Goal: Use online tool/utility

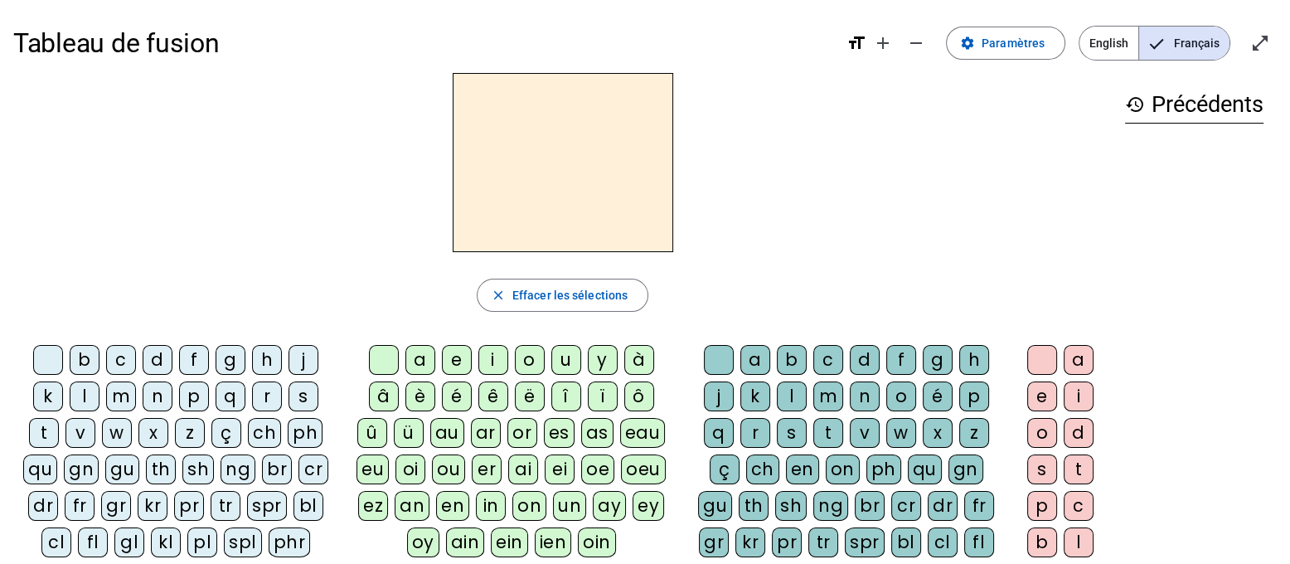
click at [32, 473] on div "qu" at bounding box center [40, 469] width 34 height 30
click at [489, 363] on div "i" at bounding box center [493, 360] width 30 height 30
click at [414, 361] on div "a" at bounding box center [420, 360] width 30 height 30
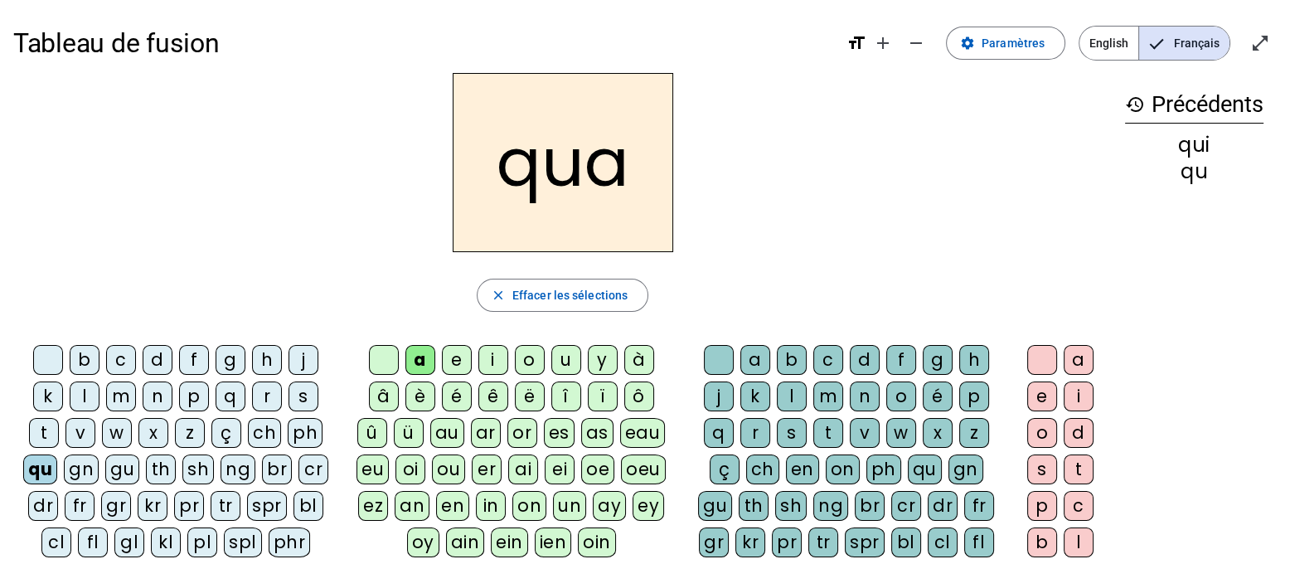
click at [531, 358] on div "o" at bounding box center [530, 360] width 30 height 30
click at [449, 387] on div "é" at bounding box center [457, 396] width 30 height 30
click at [446, 466] on div "ou" at bounding box center [448, 469] width 33 height 30
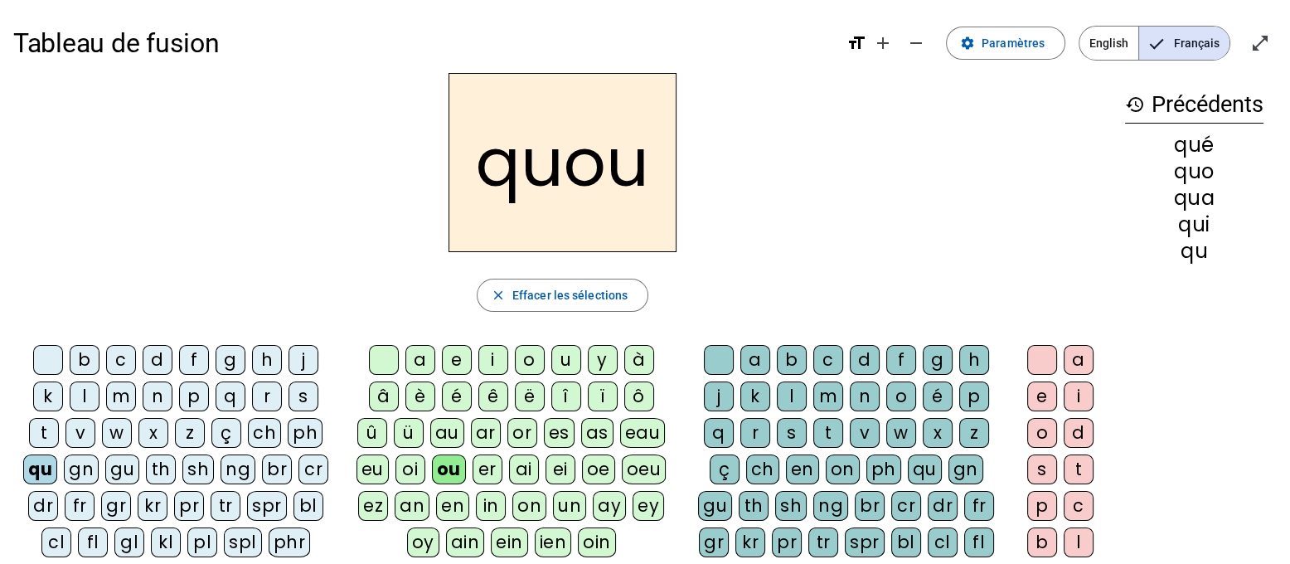
click at [485, 463] on div "er" at bounding box center [488, 469] width 30 height 30
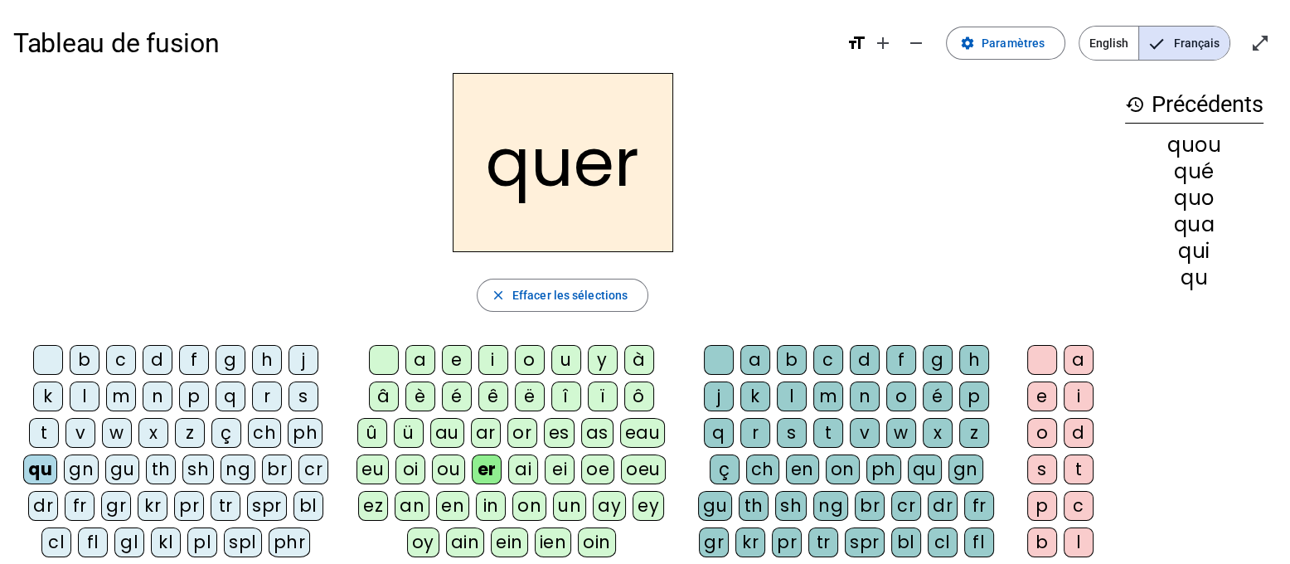
click at [412, 474] on div "oi" at bounding box center [410, 469] width 30 height 30
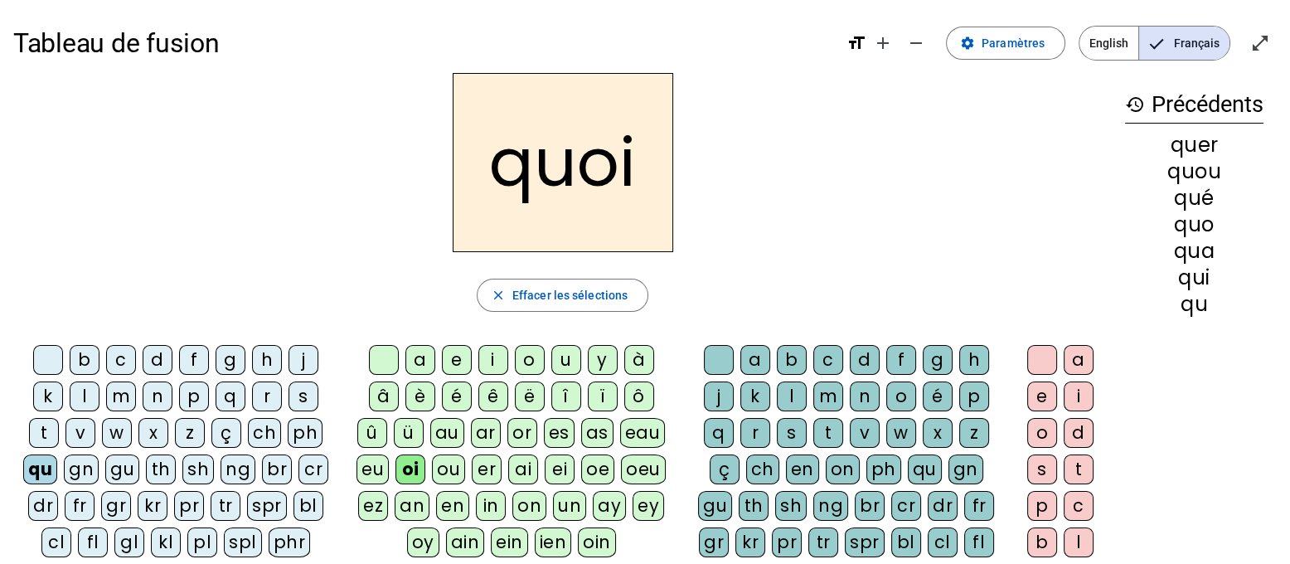
click at [522, 474] on div "ai" at bounding box center [523, 469] width 30 height 30
click at [446, 476] on div "ou" at bounding box center [448, 469] width 33 height 30
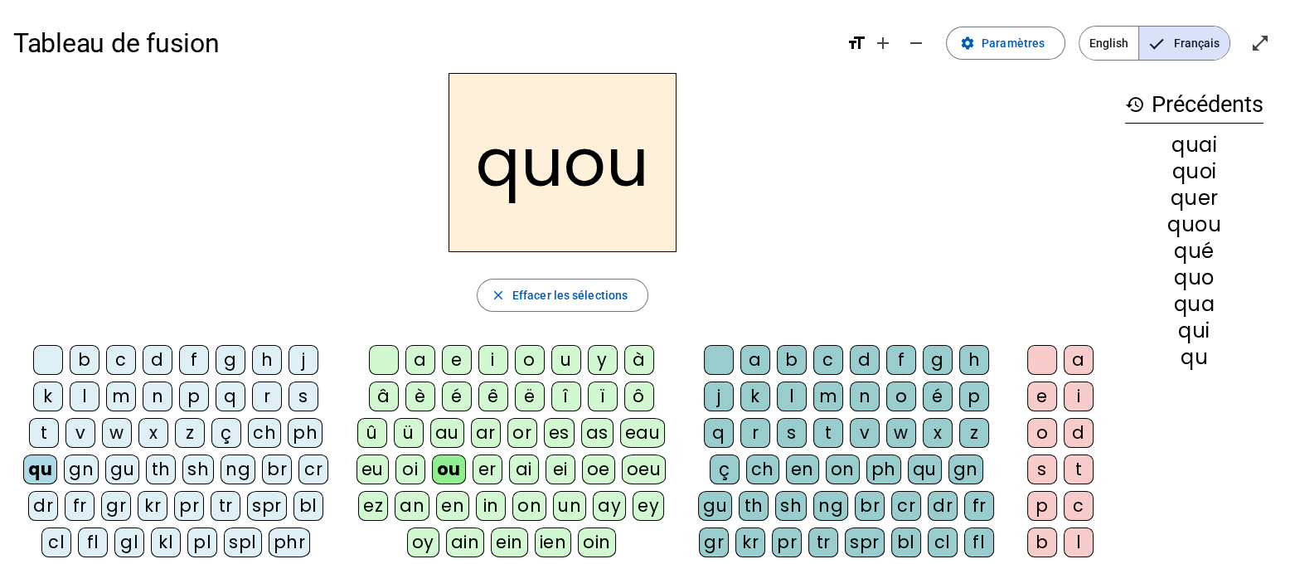
click at [410, 468] on div "oi" at bounding box center [410, 469] width 30 height 30
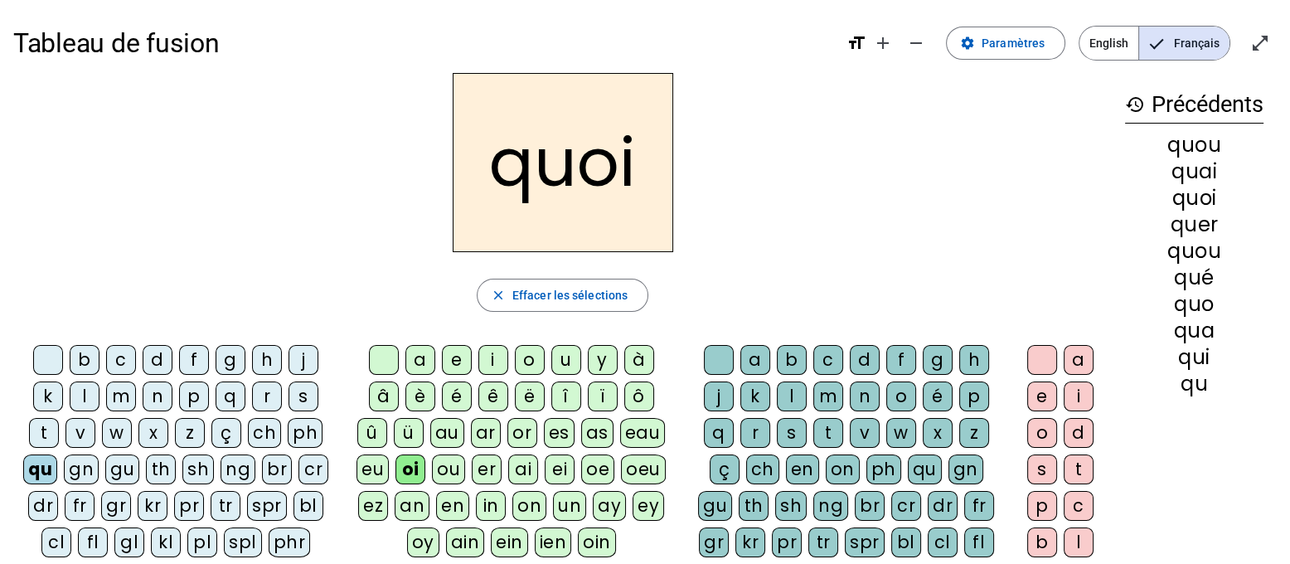
click at [373, 470] on div "eu" at bounding box center [373, 469] width 32 height 30
